Goal: Find specific page/section: Find specific page/section

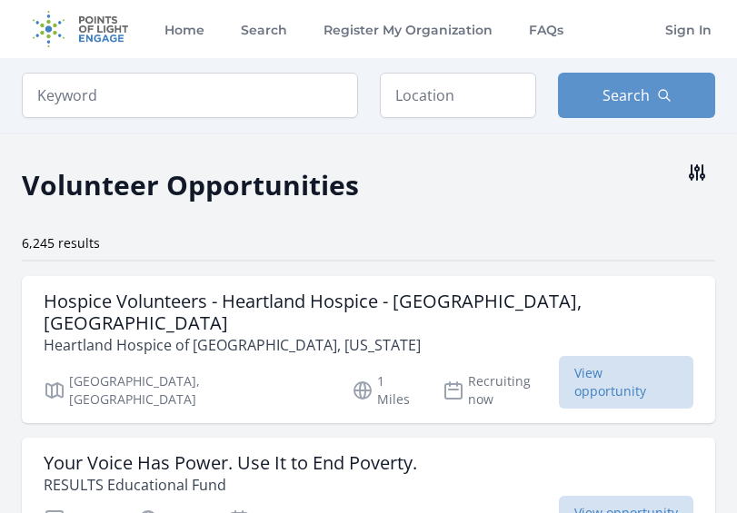
click at [702, 160] on button at bounding box center [697, 172] width 36 height 36
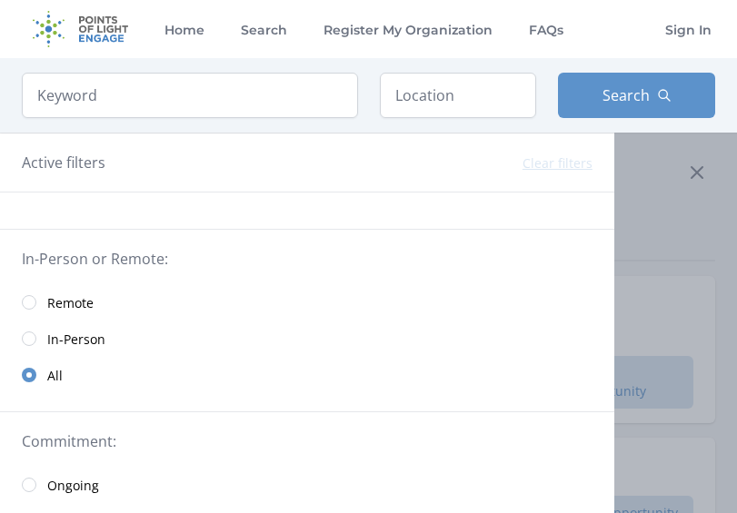
click at [67, 310] on span "Remote" at bounding box center [70, 303] width 46 height 18
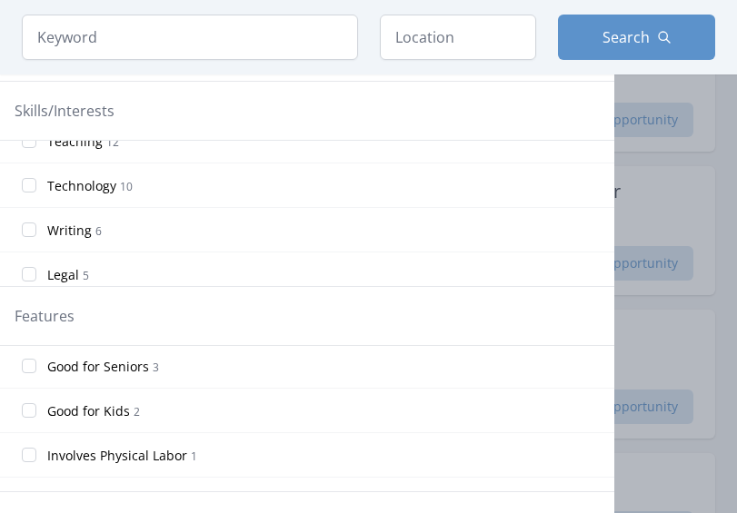
scroll to position [183, 0]
click at [122, 407] on span "Good for Kids" at bounding box center [88, 409] width 83 height 18
click at [36, 407] on input "Good for Kids 2" at bounding box center [29, 408] width 15 height 15
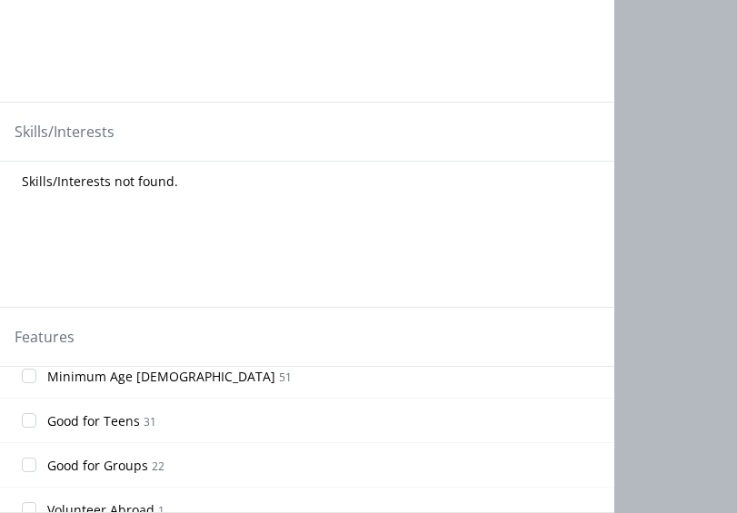
scroll to position [415, 0]
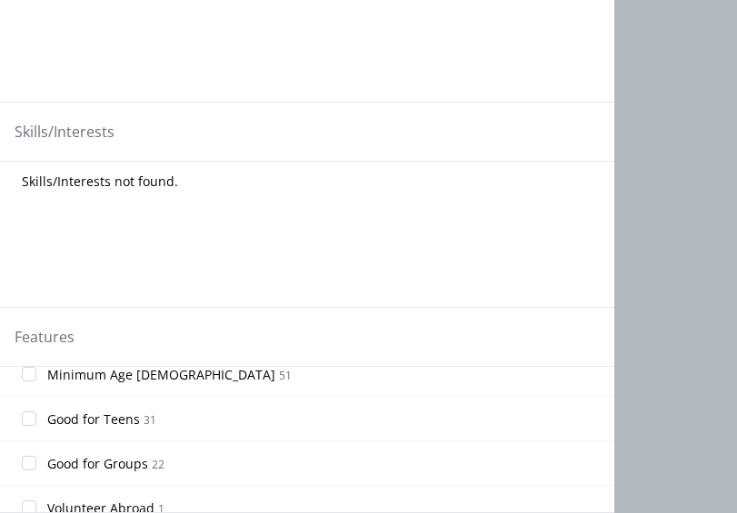
click at [94, 424] on span "Good for Teens" at bounding box center [93, 420] width 93 height 18
click at [36, 424] on input "Good for Teens 31" at bounding box center [29, 419] width 15 height 15
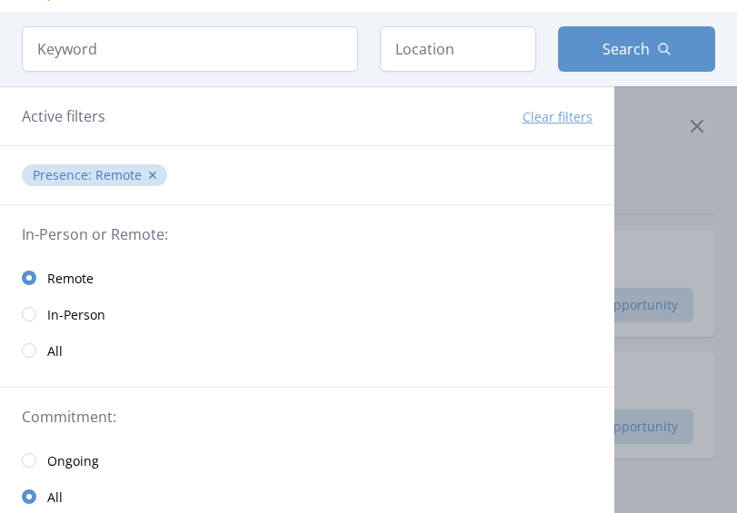
scroll to position [0, 0]
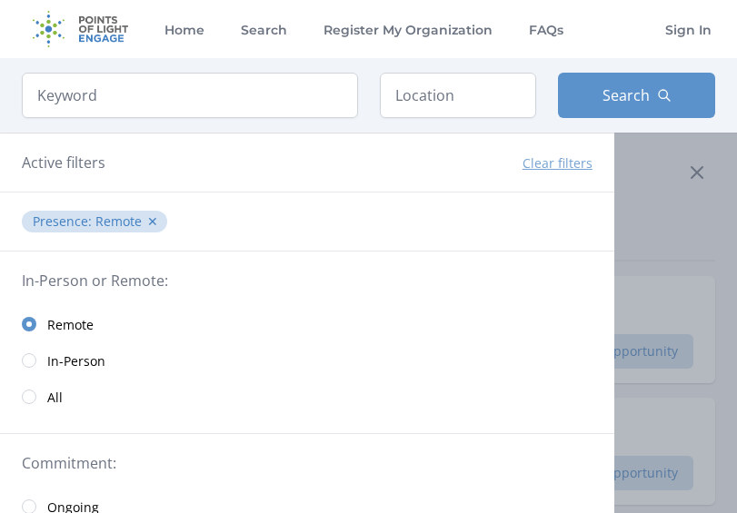
click at [674, 258] on div at bounding box center [368, 256] width 737 height 513
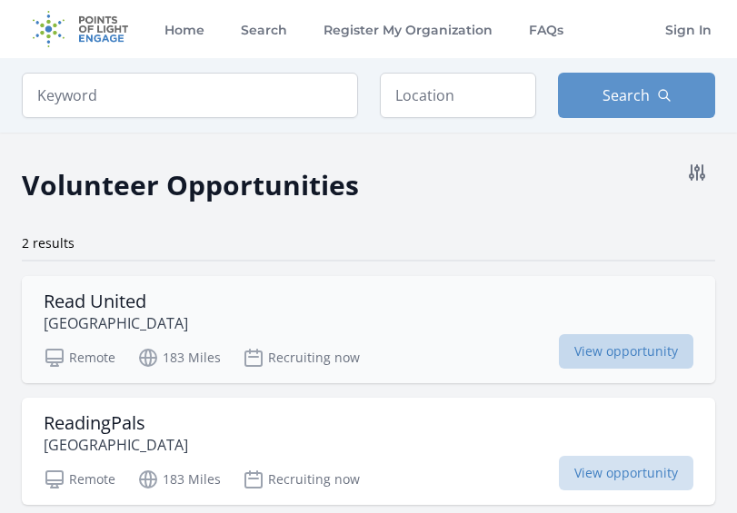
click at [621, 361] on span "View opportunity" at bounding box center [626, 351] width 134 height 35
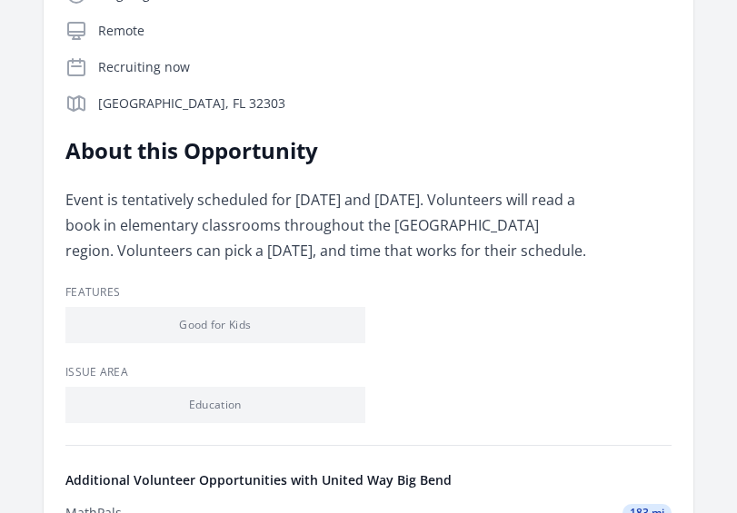
scroll to position [374, 0]
